Goal: Task Accomplishment & Management: Manage account settings

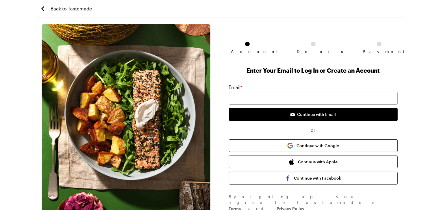
scroll to position [33, 0]
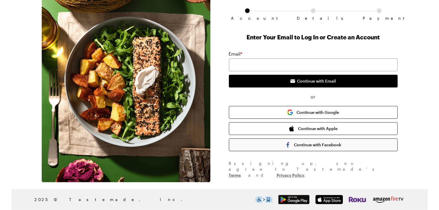
click at [295, 145] on button "Continue with Facebook" at bounding box center [313, 144] width 169 height 13
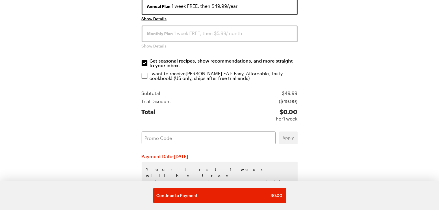
scroll to position [134, 0]
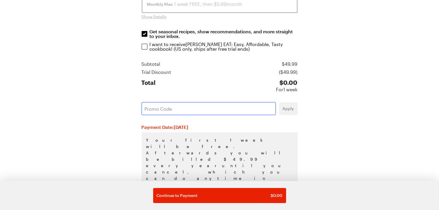
click at [191, 111] on input "text" at bounding box center [209, 108] width 134 height 13
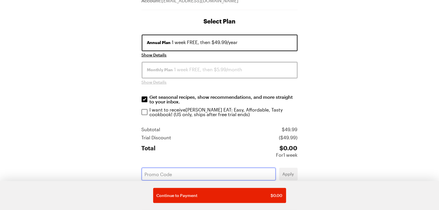
scroll to position [71, 0]
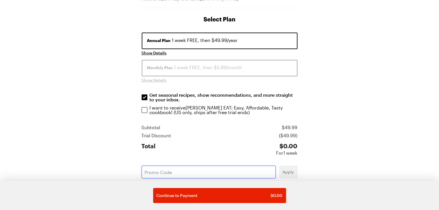
click at [152, 171] on input "text" at bounding box center [209, 171] width 134 height 13
paste input "T8NXJUGY"
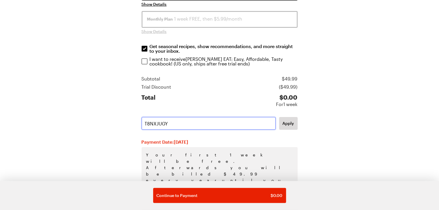
scroll to position [134, 0]
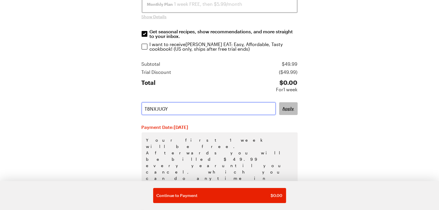
type input "T8NXJUGY"
click at [290, 106] on span "Apply" at bounding box center [289, 109] width 12 height 6
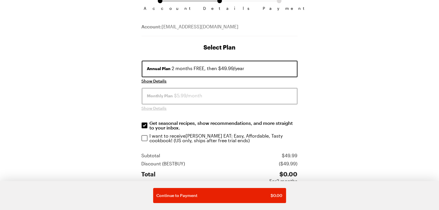
scroll to position [71, 0]
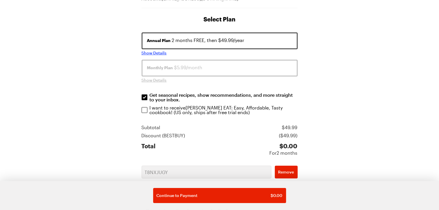
click at [142, 54] on span "Show Details" at bounding box center [154, 53] width 25 height 6
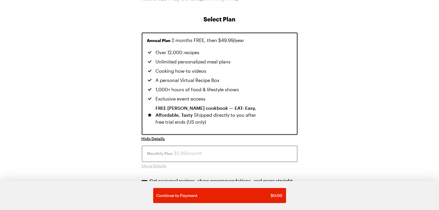
click at [82, 130] on div "Account Details Payment Account: [EMAIL_ADDRESS][DOMAIN_NAME] Select Plan Annua…" at bounding box center [220, 187] width 370 height 468
click at [162, 39] on span "Annual Plan" at bounding box center [159, 41] width 24 height 6
click at [315, 78] on div "Account Details Payment Account: [EMAIL_ADDRESS][DOMAIN_NAME] Select Plan Annua…" at bounding box center [220, 187] width 370 height 468
click at [145, 136] on span "Hide Details" at bounding box center [153, 139] width 23 height 6
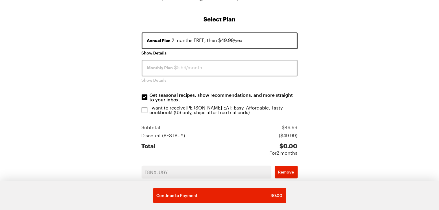
click at [158, 69] on span "Monthly Plan" at bounding box center [160, 68] width 26 height 6
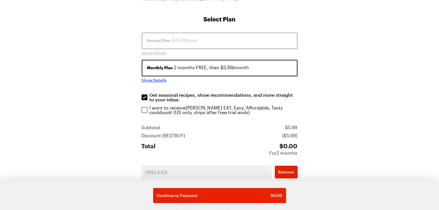
click at [156, 80] on span "Show Details" at bounding box center [154, 80] width 25 height 6
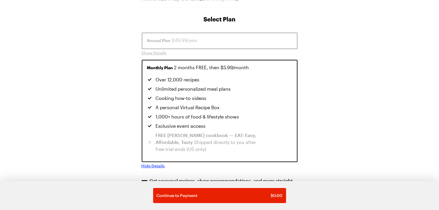
click at [156, 80] on span "Over 12,000 recipes" at bounding box center [178, 79] width 44 height 7
click at [153, 65] on span "Monthly Plan" at bounding box center [160, 68] width 26 height 6
click at [155, 51] on span "Show Details" at bounding box center [154, 53] width 25 height 6
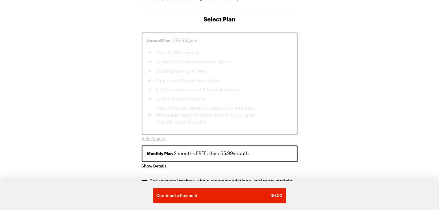
click at [117, 125] on div "Account Details Payment Account: [EMAIL_ADDRESS][DOMAIN_NAME] Select Plan Annua…" at bounding box center [220, 187] width 370 height 468
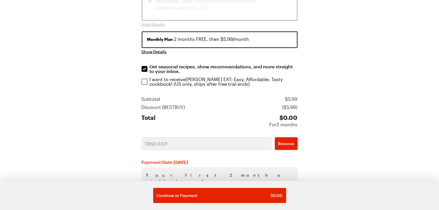
scroll to position [214, 0]
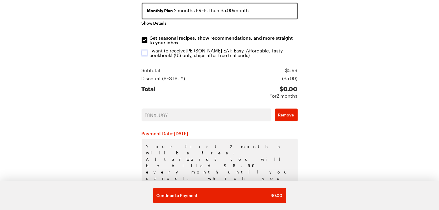
click at [146, 53] on input "I want to receive [PERSON_NAME] EAT: Easy, Affordable, Tasty cookbook ! (US onl…" at bounding box center [145, 53] width 6 height 6
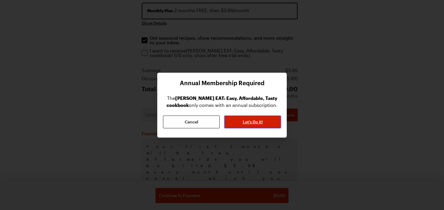
click at [249, 122] on span "Let’s Do It!" at bounding box center [253, 122] width 20 height 6
checkbox input "true"
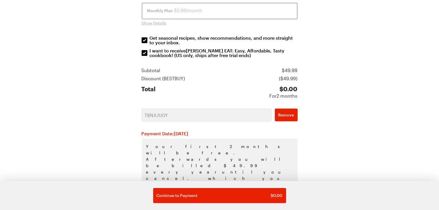
scroll to position [220, 0]
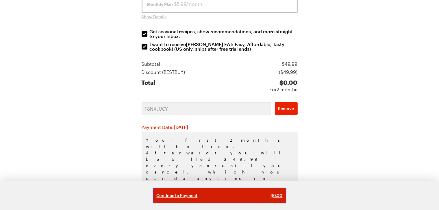
click at [211, 195] on div "Continue to Payment $ 0.00" at bounding box center [220, 195] width 126 height 6
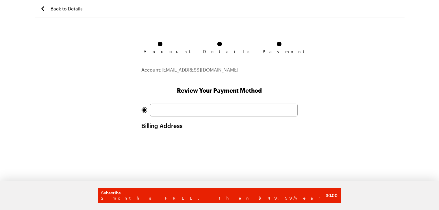
click at [166, 105] on div at bounding box center [224, 110] width 148 height 13
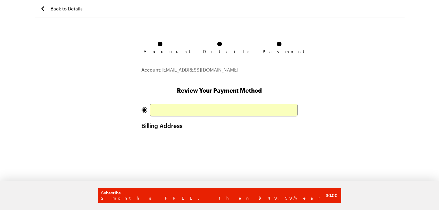
click at [90, 131] on div "Account Details Payment Account: [EMAIL_ADDRESS][DOMAIN_NAME] Review Your Payme…" at bounding box center [220, 161] width 370 height 274
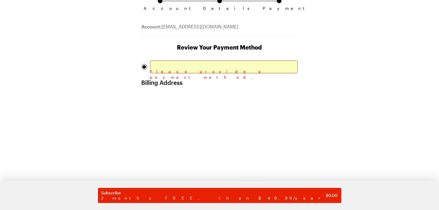
scroll to position [71, 0]
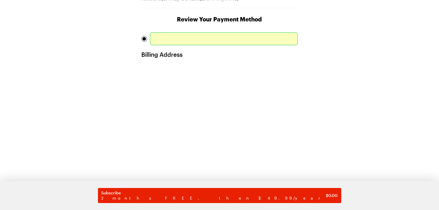
click at [82, 109] on div "Account Details Payment Account: [EMAIL_ADDRESS][DOMAIN_NAME] Review Your Payme…" at bounding box center [220, 126] width 370 height 346
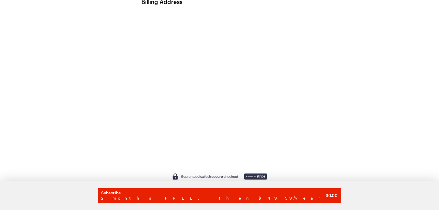
scroll to position [147, 0]
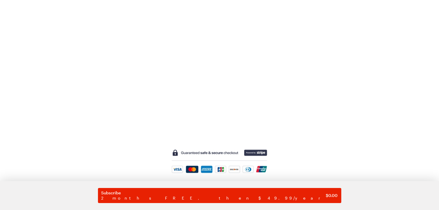
click at [100, 85] on div "Account Details Payment Account: [EMAIL_ADDRESS][DOMAIN_NAME] Review Your Payme…" at bounding box center [220, 50] width 370 height 346
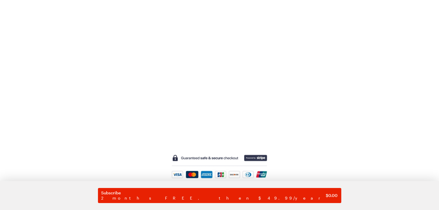
scroll to position [161, 0]
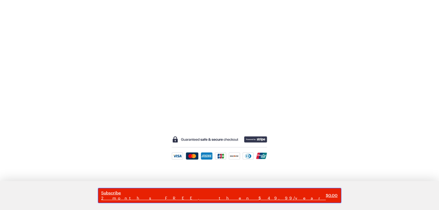
click at [215, 201] on button "Subscribe 2 months FREE, then $49.99/year $ 0.00" at bounding box center [220, 195] width 244 height 15
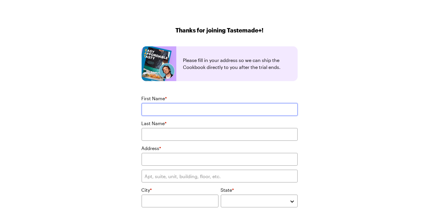
click at [200, 107] on input "First Name *" at bounding box center [220, 109] width 156 height 13
type input "[PERSON_NAME]"
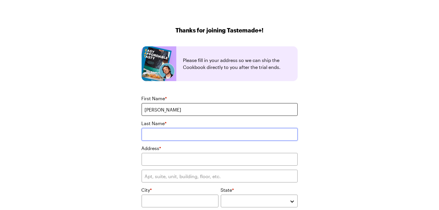
type input "[PERSON_NAME]"
type input "[GEOGRAPHIC_DATA]"
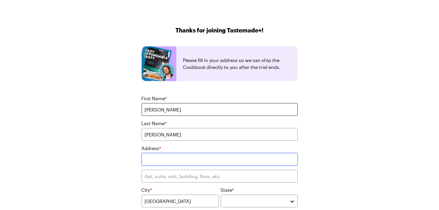
type input "77414"
type input "[STREET_ADDRESS]"
click at [91, 165] on div "Thanks for joining Tastemade+! Please fill in your address so we can ship the C…" at bounding box center [220, 160] width 416 height 320
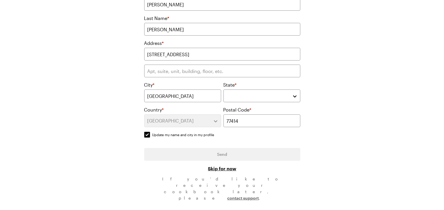
scroll to position [119, 0]
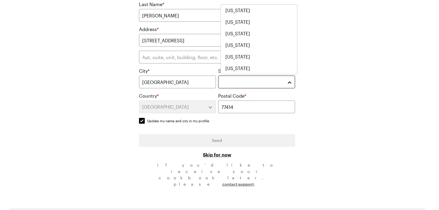
click at [234, 75] on button "button" at bounding box center [256, 81] width 77 height 13
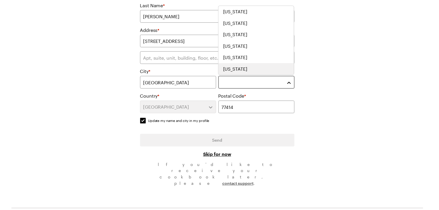
scroll to position [428, 0]
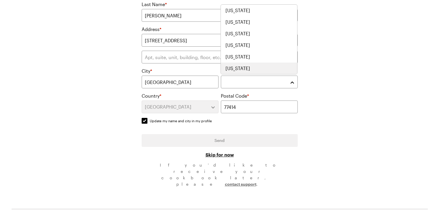
click at [233, 67] on span "[US_STATE]" at bounding box center [238, 68] width 25 height 7
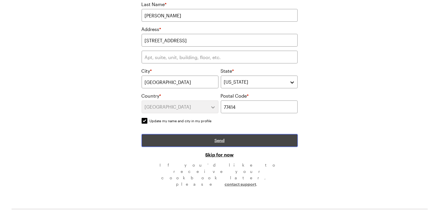
click at [179, 142] on button "Send" at bounding box center [220, 140] width 156 height 13
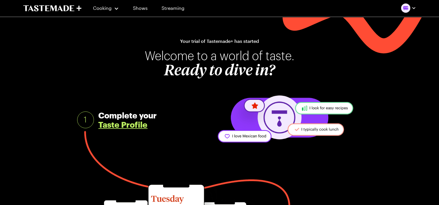
click at [123, 126] on link "Taste Profile" at bounding box center [123, 124] width 49 height 9
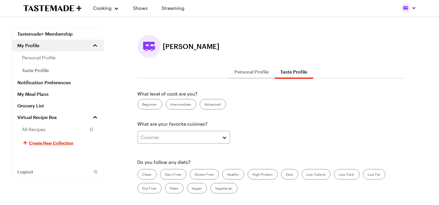
click at [175, 104] on label "Intermediate" at bounding box center [181, 104] width 31 height 10
click at [171, 105] on input "Intermediate" at bounding box center [171, 105] width 0 height 0
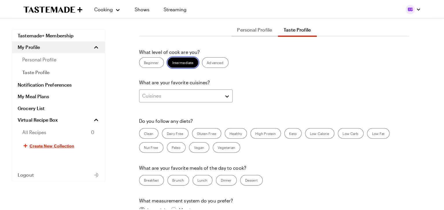
scroll to position [71, 0]
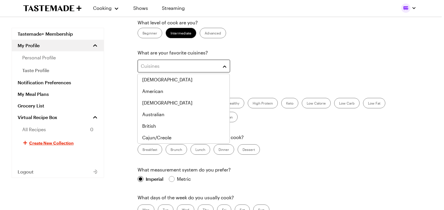
click at [191, 67] on div "Cuisines" at bounding box center [180, 65] width 78 height 7
click at [185, 90] on div "American" at bounding box center [183, 91] width 83 height 7
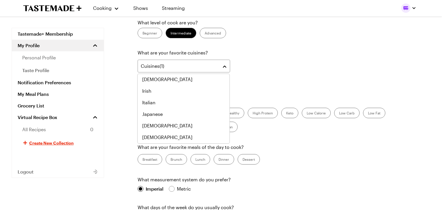
scroll to position [187, 0]
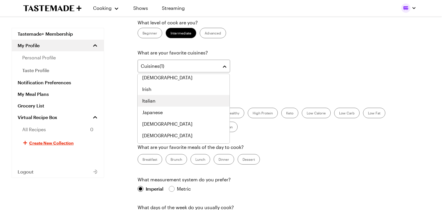
click at [174, 97] on div "Italian" at bounding box center [183, 100] width 83 height 7
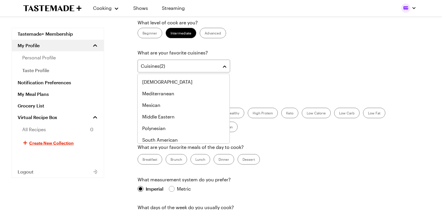
scroll to position [261, 0]
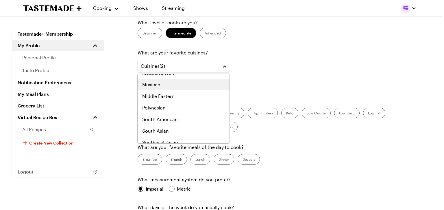
click at [171, 85] on div "Mexican" at bounding box center [183, 84] width 83 height 7
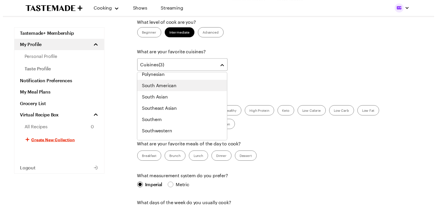
scroll to position [301, 0]
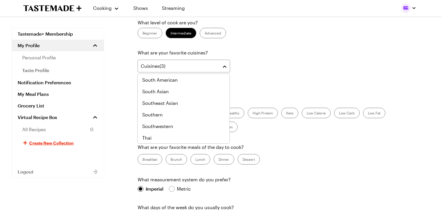
click at [287, 76] on div "Cuisines ( 3 ) American Italian Mexican" at bounding box center [271, 73] width 267 height 26
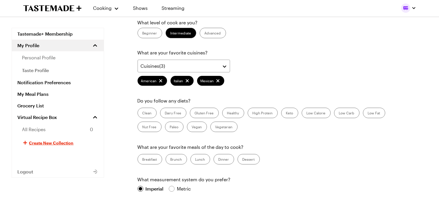
scroll to position [142, 0]
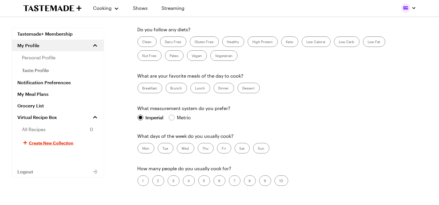
click at [221, 87] on label "Dinner" at bounding box center [224, 88] width 21 height 10
click at [219, 88] on input "Dinner" at bounding box center [219, 88] width 0 height 0
click at [249, 85] on label "Dessert" at bounding box center [249, 88] width 22 height 10
click at [243, 88] on input "Dessert" at bounding box center [243, 88] width 0 height 0
click at [139, 90] on label "Breakfast" at bounding box center [150, 88] width 25 height 10
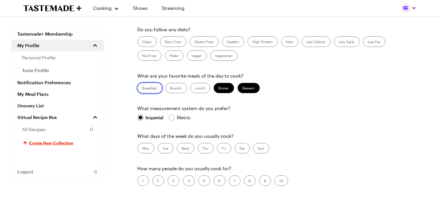
click at [143, 88] on input "Breakfast" at bounding box center [143, 88] width 0 height 0
click at [194, 84] on label "Lunch" at bounding box center [201, 88] width 20 height 10
click at [195, 88] on input "Lunch" at bounding box center [195, 88] width 0 height 0
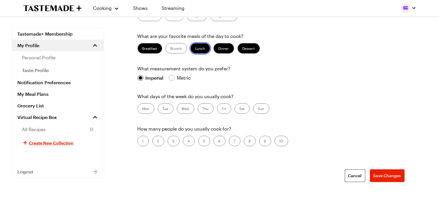
scroll to position [214, 0]
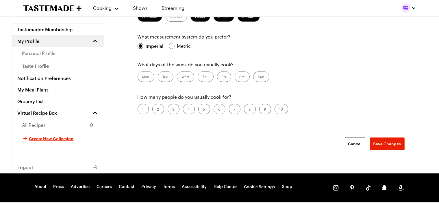
click at [188, 77] on label "Wed" at bounding box center [185, 76] width 17 height 10
click at [182, 77] on input "Wed" at bounding box center [182, 77] width 0 height 0
click at [226, 78] on label "Fri" at bounding box center [224, 76] width 14 height 10
click at [222, 77] on input "Fri" at bounding box center [222, 77] width 0 height 0
click at [206, 77] on label "Thu" at bounding box center [206, 76] width 16 height 10
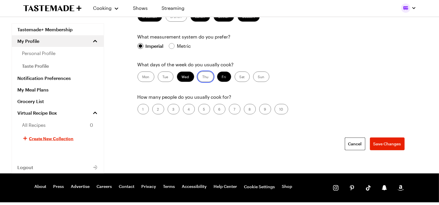
click at [203, 77] on input "Thu" at bounding box center [203, 77] width 0 height 0
click at [200, 108] on label "5" at bounding box center [204, 109] width 12 height 10
click at [203, 110] on input "5" at bounding box center [203, 110] width 0 height 0
click at [389, 144] on span "Save Changes" at bounding box center [388, 144] width 28 height 6
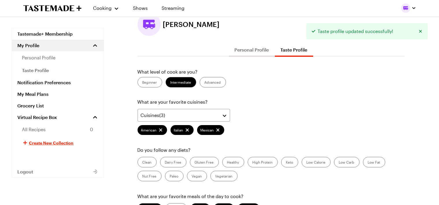
scroll to position [0, 0]
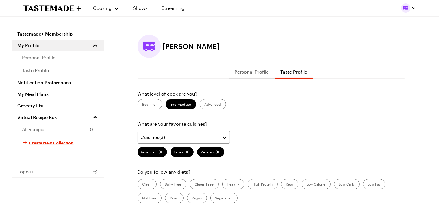
click at [254, 71] on button "Personal Profile" at bounding box center [252, 72] width 46 height 14
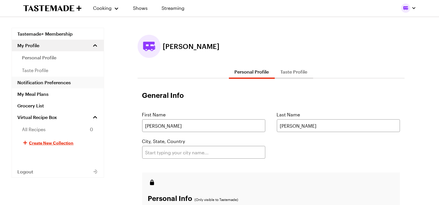
click at [52, 83] on link "Notification Preferences" at bounding box center [58, 83] width 92 height 12
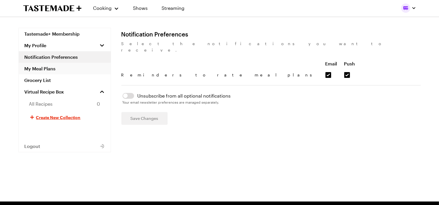
click at [57, 71] on link "My Meal Plans" at bounding box center [65, 69] width 92 height 12
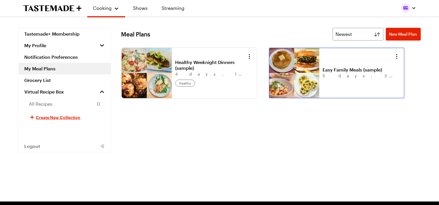
click at [345, 73] on link "Easy Family Meals (sample)" at bounding box center [359, 70] width 72 height 6
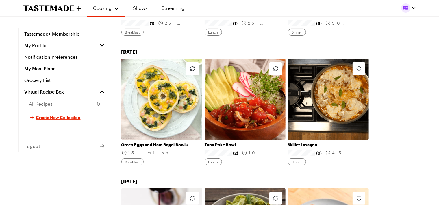
scroll to position [214, 0]
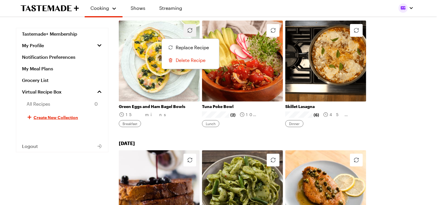
click at [190, 27] on icon "button" at bounding box center [190, 30] width 7 height 7
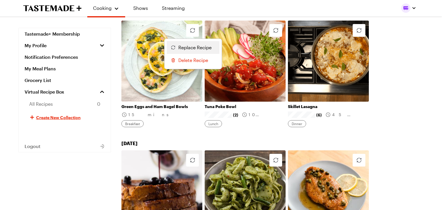
click at [196, 45] on span "Replace Recipe" at bounding box center [194, 47] width 33 height 7
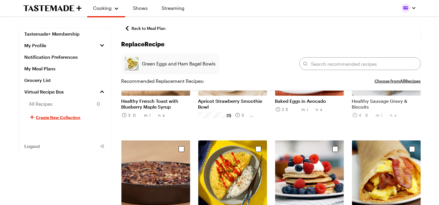
scroll to position [214, 0]
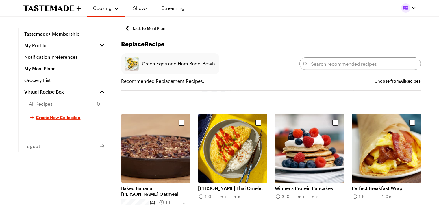
click at [0, 11] on div "Cooking Shows Streaming" at bounding box center [219, 8] width 439 height 17
click at [21, 18] on div "Tastemade+ Membership My Profile Notification Preferences My Meal Plans Grocery…" at bounding box center [65, 141] width 93 height 654
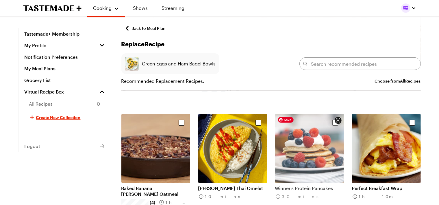
drag, startPoint x: 300, startPoint y: 161, endPoint x: 296, endPoint y: 157, distance: 4.9
click at [299, 160] on img "Select recipe" at bounding box center [309, 148] width 69 height 69
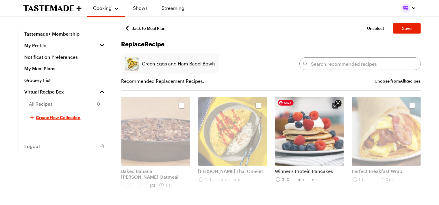
scroll to position [285, 0]
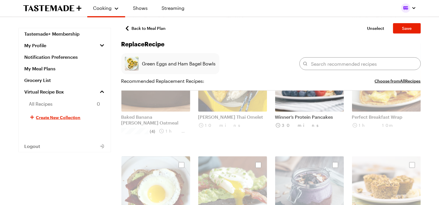
click at [293, 117] on p "Winner’s Protein Pancakes" at bounding box center [309, 117] width 69 height 6
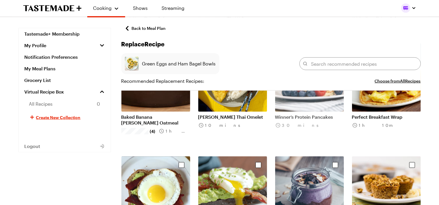
click at [293, 117] on p "Winner’s Protein Pancakes" at bounding box center [309, 117] width 69 height 6
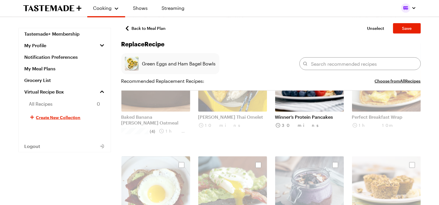
click at [414, 23] on div "Back to Meal Plan Unselect Save Replace Recipe Green Eggs and Ham Bagel Bowls R…" at bounding box center [271, 53] width 300 height 73
click at [414, 29] on button "Save" at bounding box center [407, 28] width 28 height 10
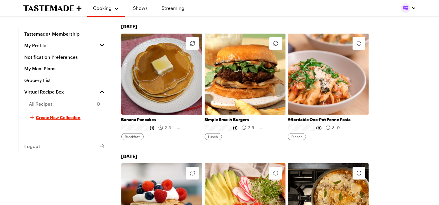
scroll to position [142, 0]
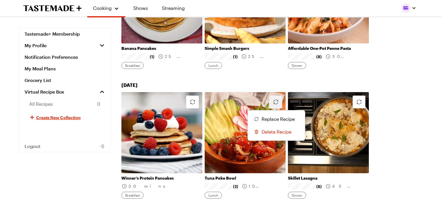
click at [274, 103] on icon "button" at bounding box center [275, 101] width 7 height 7
click at [271, 119] on span "Replace Recipe" at bounding box center [278, 118] width 33 height 7
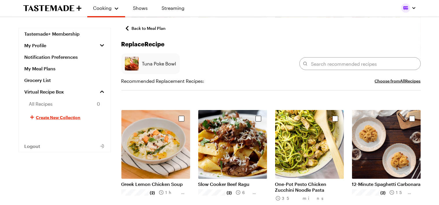
scroll to position [448, 0]
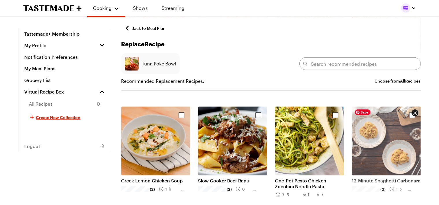
click at [380, 155] on img "Select recipe" at bounding box center [386, 140] width 69 height 69
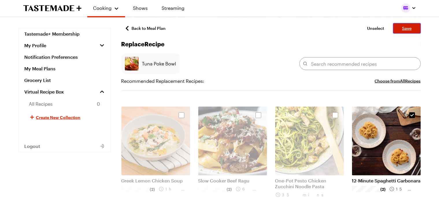
click at [408, 30] on span "Save" at bounding box center [407, 28] width 10 height 6
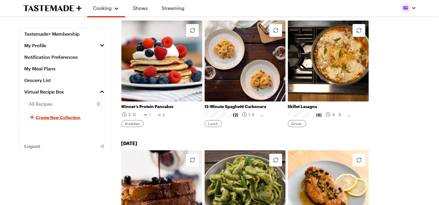
scroll to position [285, 0]
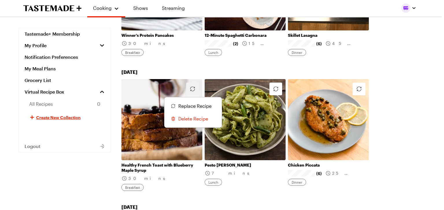
click at [195, 88] on icon "button" at bounding box center [192, 88] width 7 height 7
click at [197, 105] on span "Replace Recipe" at bounding box center [194, 105] width 33 height 7
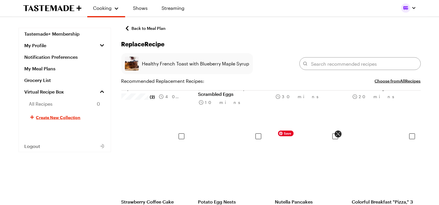
scroll to position [2736, 0]
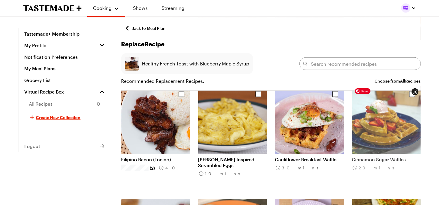
click at [372, 153] on img "Select recipe" at bounding box center [386, 119] width 69 height 69
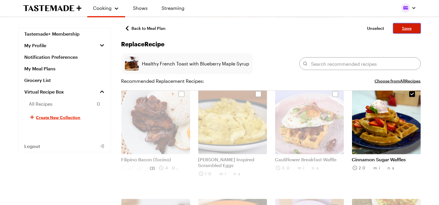
click at [408, 31] on span "Save" at bounding box center [407, 28] width 10 height 6
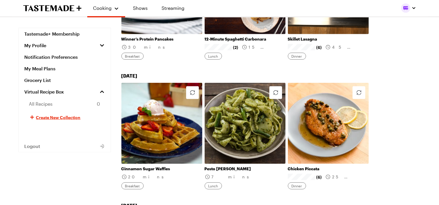
scroll to position [285, 0]
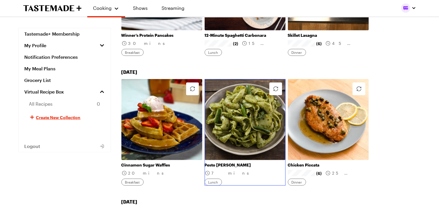
click at [238, 162] on link "Pesto [PERSON_NAME]" at bounding box center [245, 164] width 81 height 5
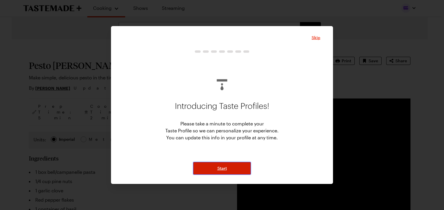
click at [235, 170] on button "Start" at bounding box center [222, 168] width 58 height 13
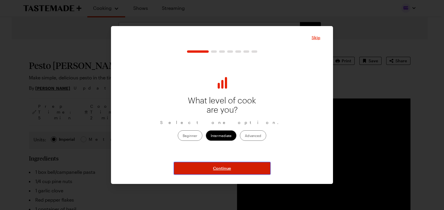
click at [235, 170] on button "Continue" at bounding box center [222, 168] width 97 height 13
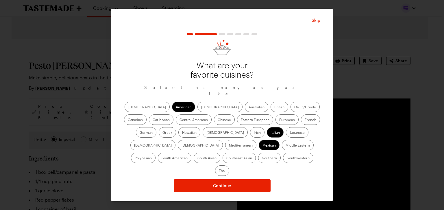
click at [214, 125] on label "Chinese" at bounding box center [224, 119] width 21 height 10
click at [218, 120] on input "Chinese" at bounding box center [218, 120] width 0 height 0
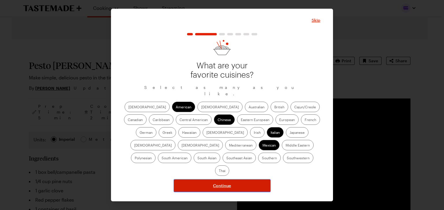
click at [214, 182] on span "Continue" at bounding box center [222, 185] width 18 height 6
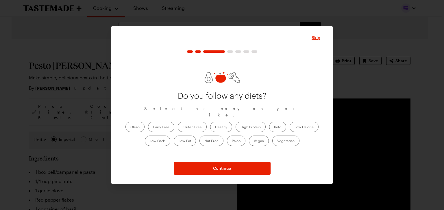
click at [197, 50] on div "Skip Do you follow any diets? Select as many as you like. Clean Dairy Free Glut…" at bounding box center [222, 104] width 197 height 140
click at [208, 51] on button "button" at bounding box center [214, 51] width 22 height 2
click at [196, 51] on button "button" at bounding box center [198, 51] width 6 height 2
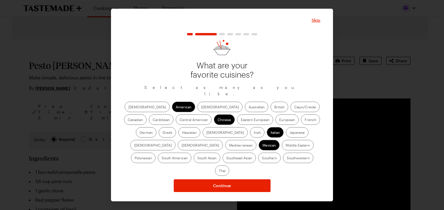
click at [258, 158] on label "Southern" at bounding box center [269, 157] width 23 height 10
click at [262, 158] on input "Southern" at bounding box center [262, 158] width 0 height 0
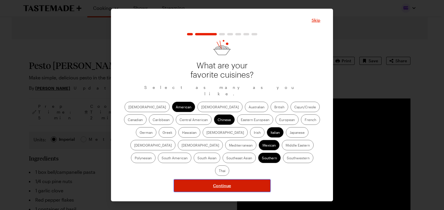
click at [203, 179] on button "Continue" at bounding box center [222, 185] width 97 height 13
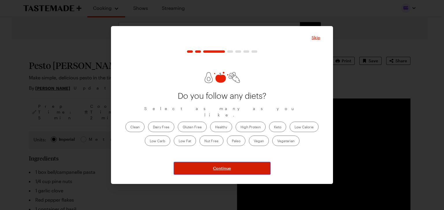
click at [203, 173] on button "Continue" at bounding box center [222, 168] width 97 height 13
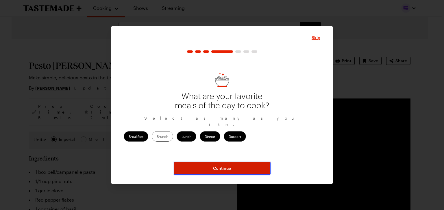
click at [202, 171] on button "Continue" at bounding box center [222, 168] width 97 height 13
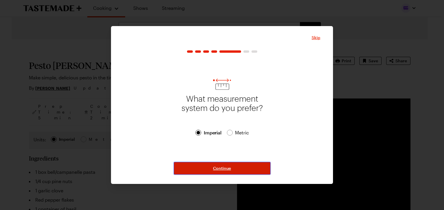
click at [209, 170] on button "Continue" at bounding box center [222, 168] width 97 height 13
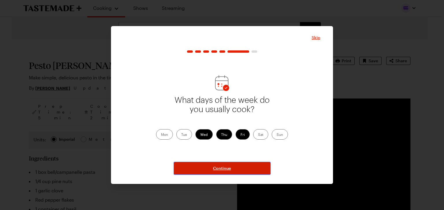
click at [210, 171] on button "Continue" at bounding box center [222, 168] width 97 height 13
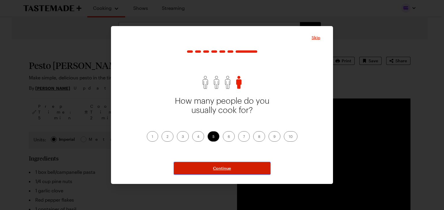
click at [210, 170] on button "Continue" at bounding box center [222, 168] width 97 height 13
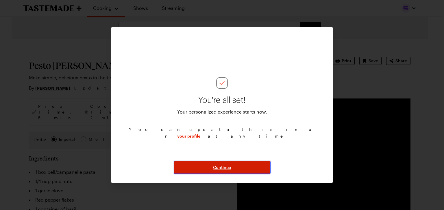
click at [208, 165] on button "Continue" at bounding box center [222, 167] width 97 height 13
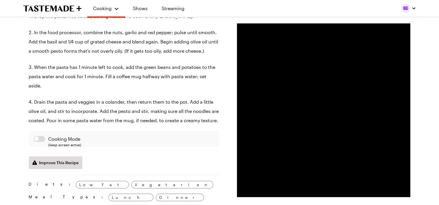
scroll to position [285, 0]
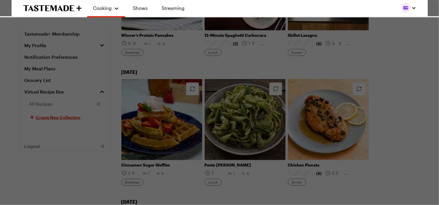
click at [277, 88] on div "Help us improve your experience by rating your meal plans . Press Escape to dis…" at bounding box center [219, 102] width 439 height 205
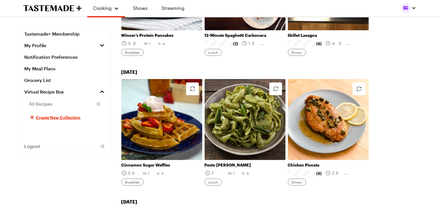
click at [277, 88] on icon "button" at bounding box center [275, 88] width 7 height 7
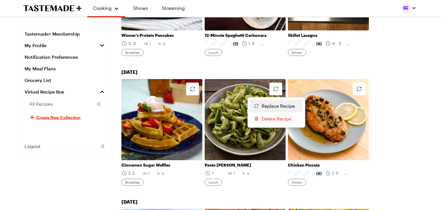
click at [273, 104] on span "Replace Recipe" at bounding box center [278, 105] width 33 height 7
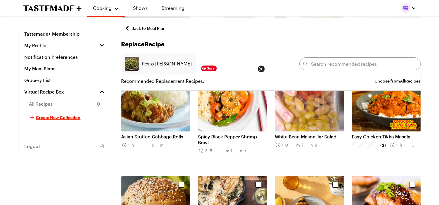
scroll to position [1853, 0]
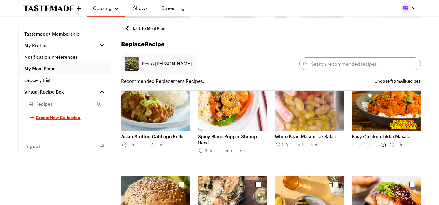
click at [52, 66] on link "My Meal Plans" at bounding box center [65, 69] width 92 height 12
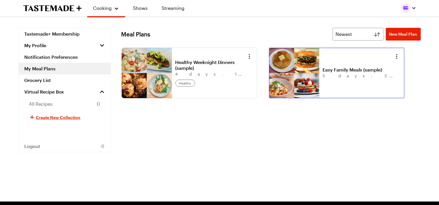
click at [340, 68] on link "Easy Family Meals (sample)" at bounding box center [359, 70] width 72 height 6
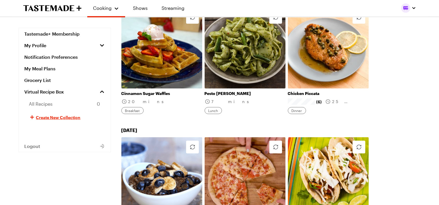
scroll to position [285, 0]
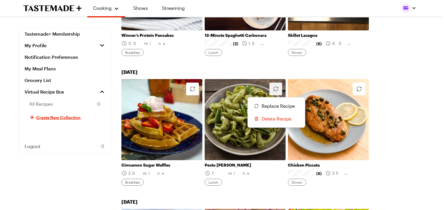
click at [276, 86] on icon "button" at bounding box center [275, 88] width 7 height 7
click at [275, 102] on span "Replace Recipe" at bounding box center [278, 105] width 33 height 7
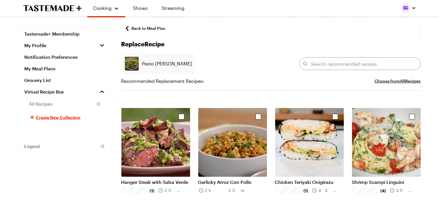
scroll to position [356, 0]
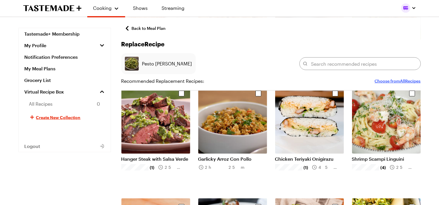
click at [391, 79] on button "Choose from All Recipes" at bounding box center [398, 81] width 46 height 7
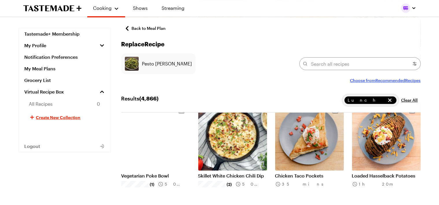
scroll to position [1978, 0]
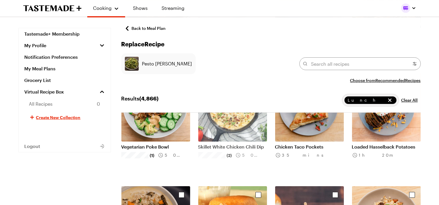
click at [244, 143] on div "Skillet White Chicken Chili Dip (2) 50 mins" at bounding box center [232, 160] width 69 height 39
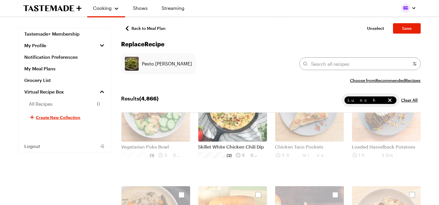
click at [244, 146] on p "Skillet White Chicken Chili Dip" at bounding box center [232, 147] width 69 height 6
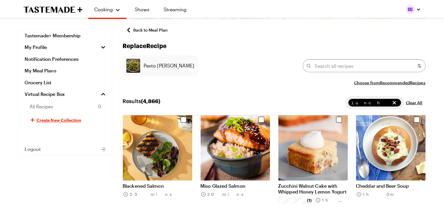
scroll to position [8248, 0]
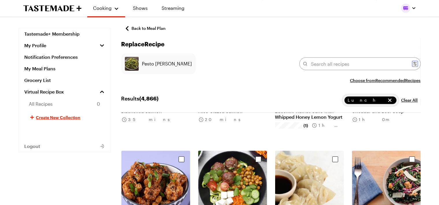
click at [417, 63] on icon "Recipes filter" at bounding box center [415, 64] width 6 height 6
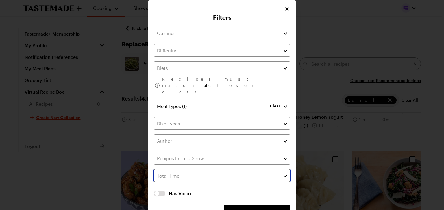
click at [278, 169] on input "text" at bounding box center [222, 175] width 137 height 13
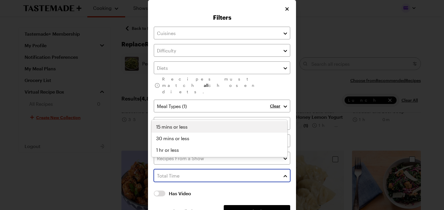
click at [247, 125] on div "15 mins or less" at bounding box center [219, 126] width 127 height 7
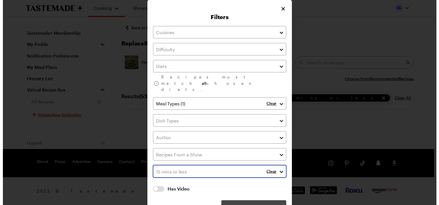
scroll to position [551, 0]
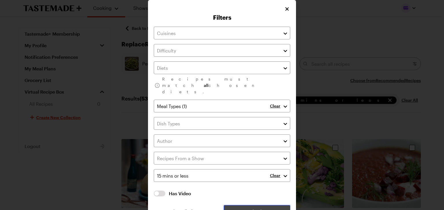
click at [261, 208] on span "Apply Filters" at bounding box center [257, 211] width 25 height 6
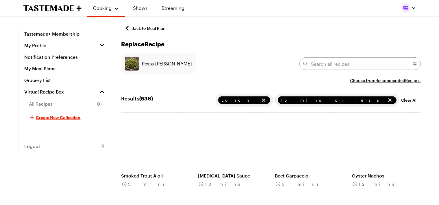
scroll to position [7235, 0]
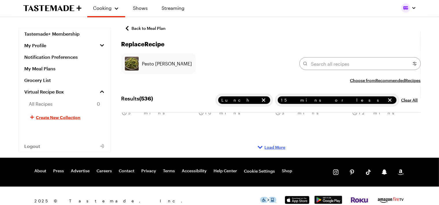
click at [276, 145] on span "Load More" at bounding box center [275, 147] width 21 height 6
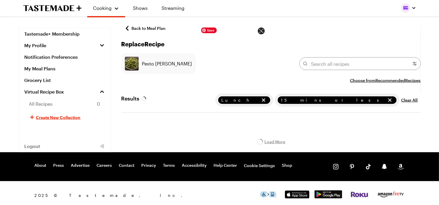
scroll to position [7244, 0]
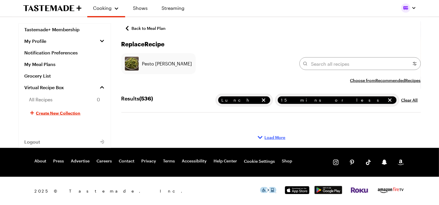
click at [281, 137] on span "Load More" at bounding box center [275, 137] width 21 height 6
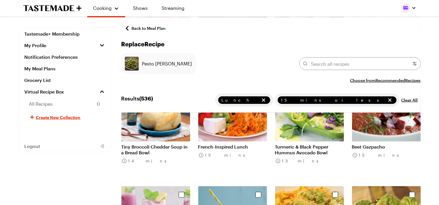
scroll to position [617, 0]
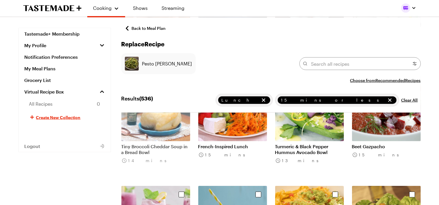
click at [131, 141] on div "Tiny Broccoli Cheddar Soup in a Bread Bowl 14 mins" at bounding box center [155, 160] width 69 height 39
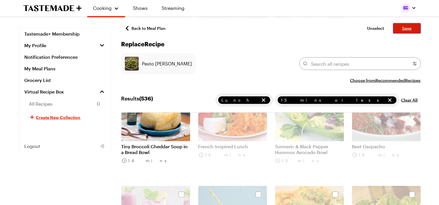
click at [403, 32] on button "Save" at bounding box center [407, 28] width 28 height 10
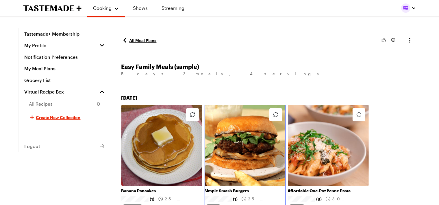
click at [235, 191] on link "Simple Smash Burgers" at bounding box center [245, 190] width 81 height 5
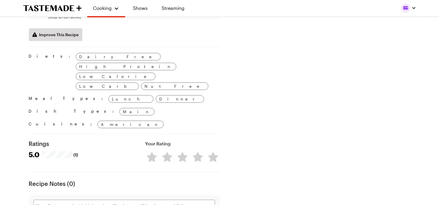
scroll to position [713, 0]
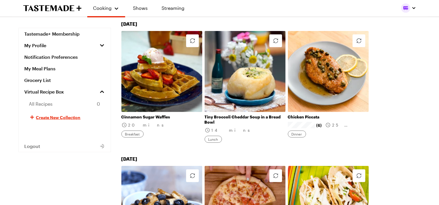
scroll to position [356, 0]
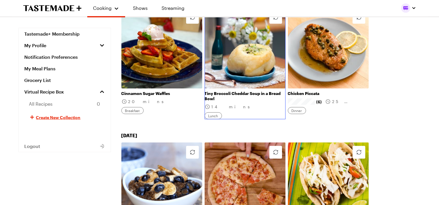
click at [245, 92] on link "Tiny Broccoli Cheddar Soup in a Bread Bowl" at bounding box center [245, 96] width 81 height 10
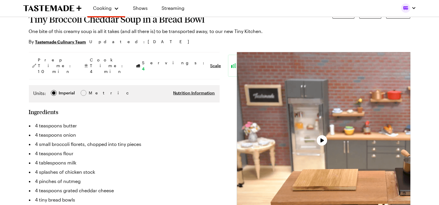
type textarea "x"
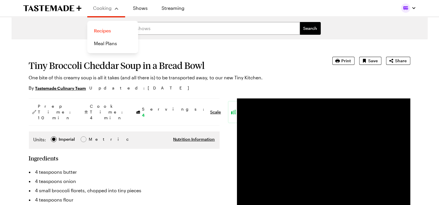
click at [106, 33] on link "Recipes" at bounding box center [113, 30] width 44 height 13
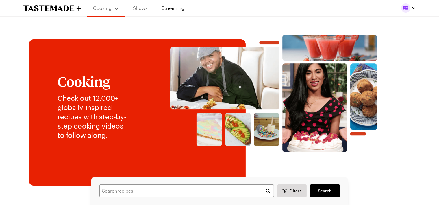
click at [143, 1] on link "Shows" at bounding box center [141, 8] width 26 height 16
click at [141, 8] on link "Shows" at bounding box center [141, 8] width 26 height 16
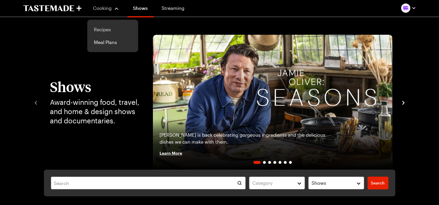
click at [105, 28] on link "Recipes" at bounding box center [113, 29] width 44 height 13
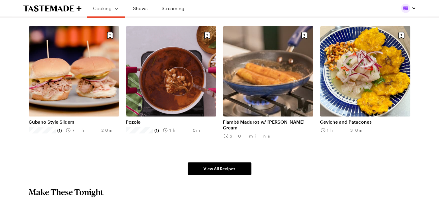
scroll to position [427, 0]
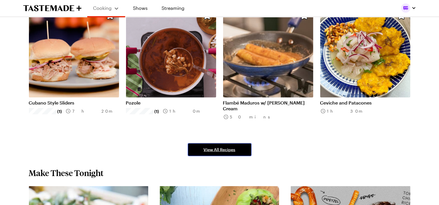
drag, startPoint x: 237, startPoint y: 148, endPoint x: 236, endPoint y: 142, distance: 6.4
click at [235, 147] on link "View All Recipes" at bounding box center [220, 149] width 64 height 13
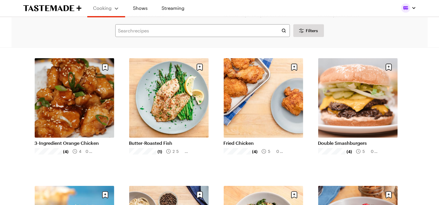
scroll to position [570, 0]
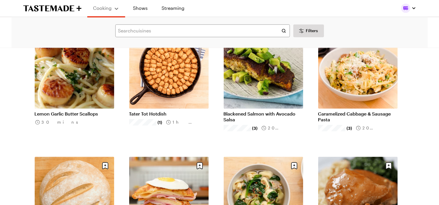
scroll to position [1354, 0]
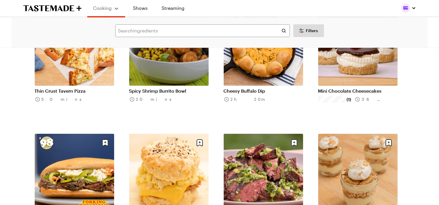
scroll to position [2066, 0]
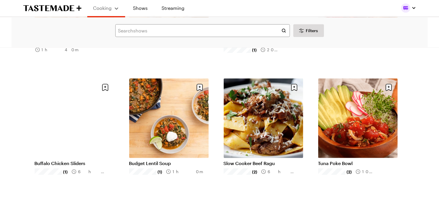
scroll to position [2850, 0]
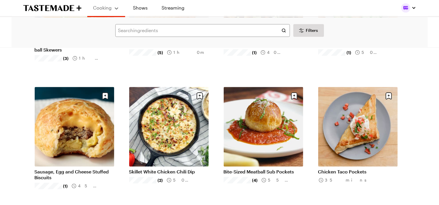
scroll to position [3634, 0]
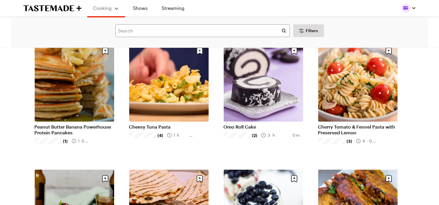
scroll to position [4418, 0]
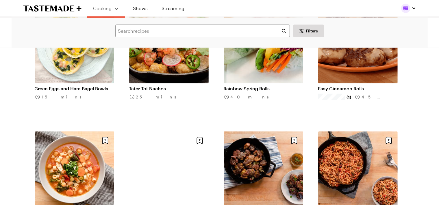
scroll to position [5059, 0]
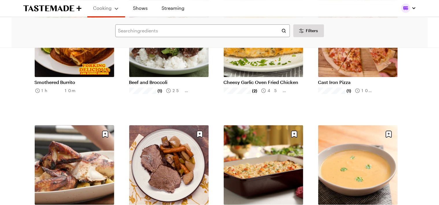
scroll to position [5985, 0]
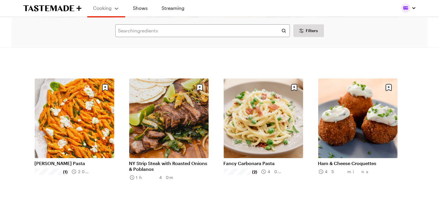
scroll to position [6413, 0]
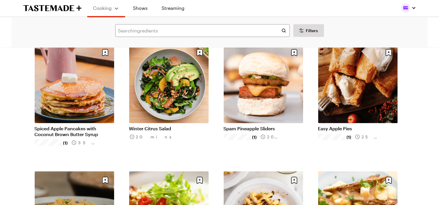
scroll to position [7513, 0]
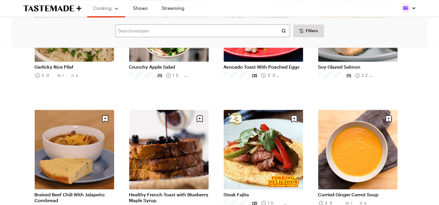
scroll to position [7940, 0]
